Goal: Information Seeking & Learning: Learn about a topic

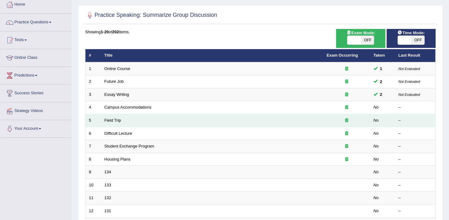
scroll to position [35, 0]
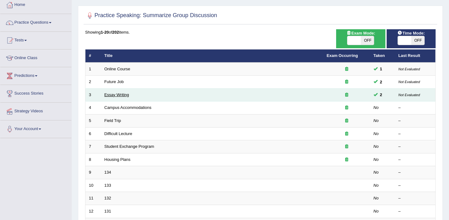
click at [123, 97] on link "Essay Writing" at bounding box center [116, 95] width 25 height 5
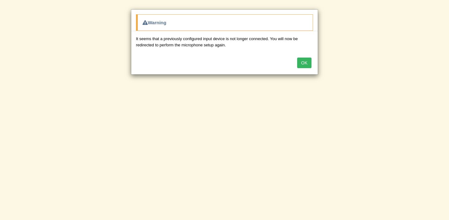
click at [304, 66] on button "OK" at bounding box center [304, 63] width 14 height 11
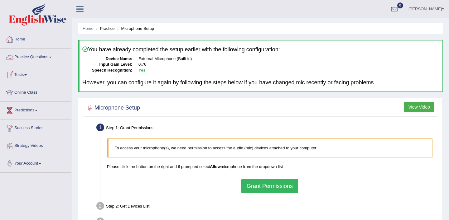
click at [23, 40] on link "Home" at bounding box center [35, 39] width 71 height 16
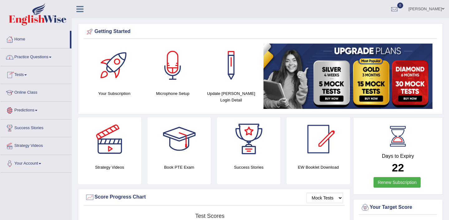
click at [52, 57] on link "Practice Questions" at bounding box center [35, 57] width 71 height 16
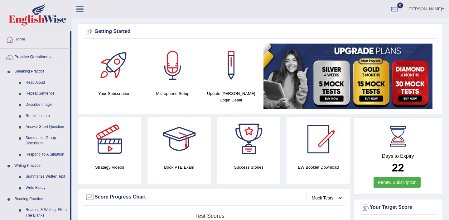
click at [37, 140] on link "Summarize Group Discussion" at bounding box center [46, 141] width 47 height 17
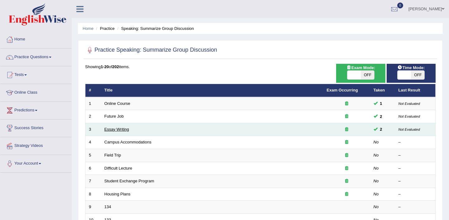
click at [122, 129] on link "Essay Writing" at bounding box center [116, 129] width 25 height 5
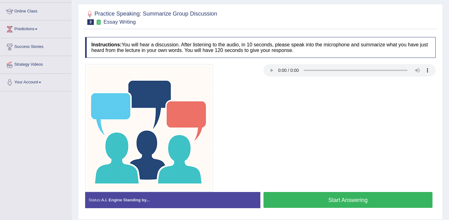
scroll to position [21, 0]
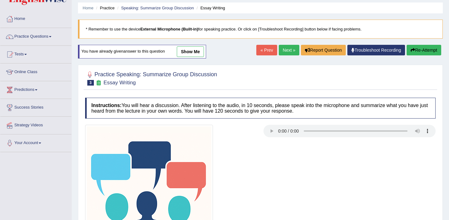
click at [194, 52] on link "show me" at bounding box center [190, 51] width 27 height 11
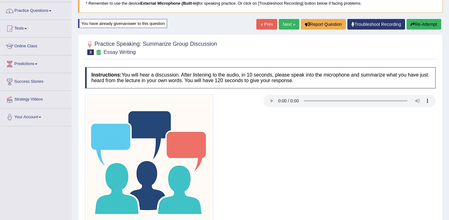
scroll to position [0, 0]
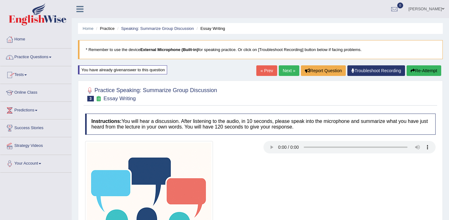
click at [52, 57] on link "Practice Questions" at bounding box center [35, 57] width 71 height 16
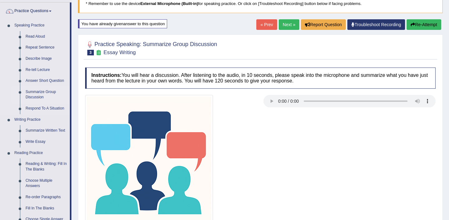
scroll to position [46, 0]
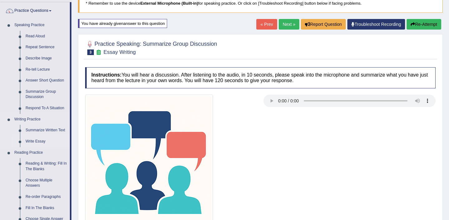
click at [40, 142] on link "Write Essay" at bounding box center [46, 141] width 47 height 11
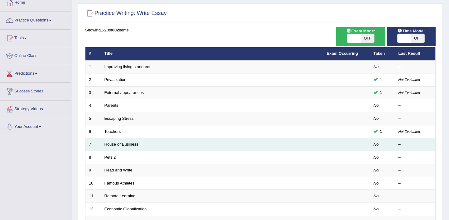
scroll to position [38, 0]
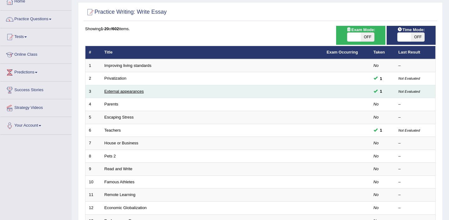
click at [138, 92] on link "External appearances" at bounding box center [123, 91] width 39 height 5
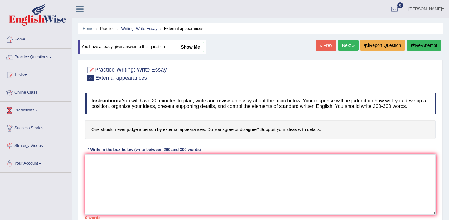
click at [196, 48] on link "show me" at bounding box center [190, 47] width 27 height 11
type textarea "The increasing influence of external appearance of a person in society has igni…"
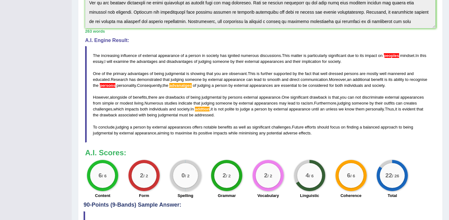
scroll to position [181, 0]
